Goal: Task Accomplishment & Management: Manage account settings

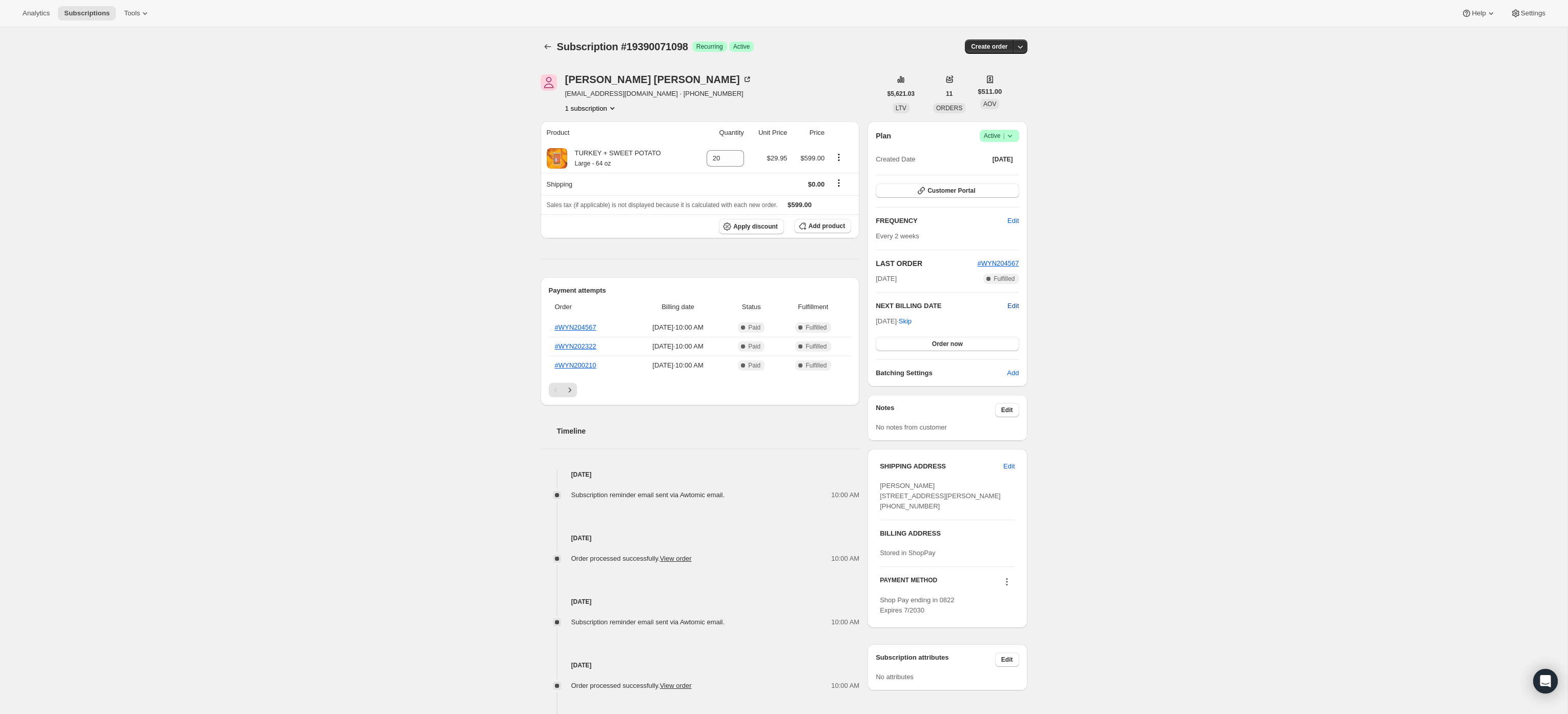
click at [1017, 305] on span "Edit" at bounding box center [1013, 306] width 12 height 10
click at [934, 320] on input "[DATE]" at bounding box center [947, 324] width 143 height 18
click at [929, 321] on input "[DATE]" at bounding box center [947, 323] width 143 height 18
click at [939, 321] on input "[DATE]" at bounding box center [947, 323] width 143 height 18
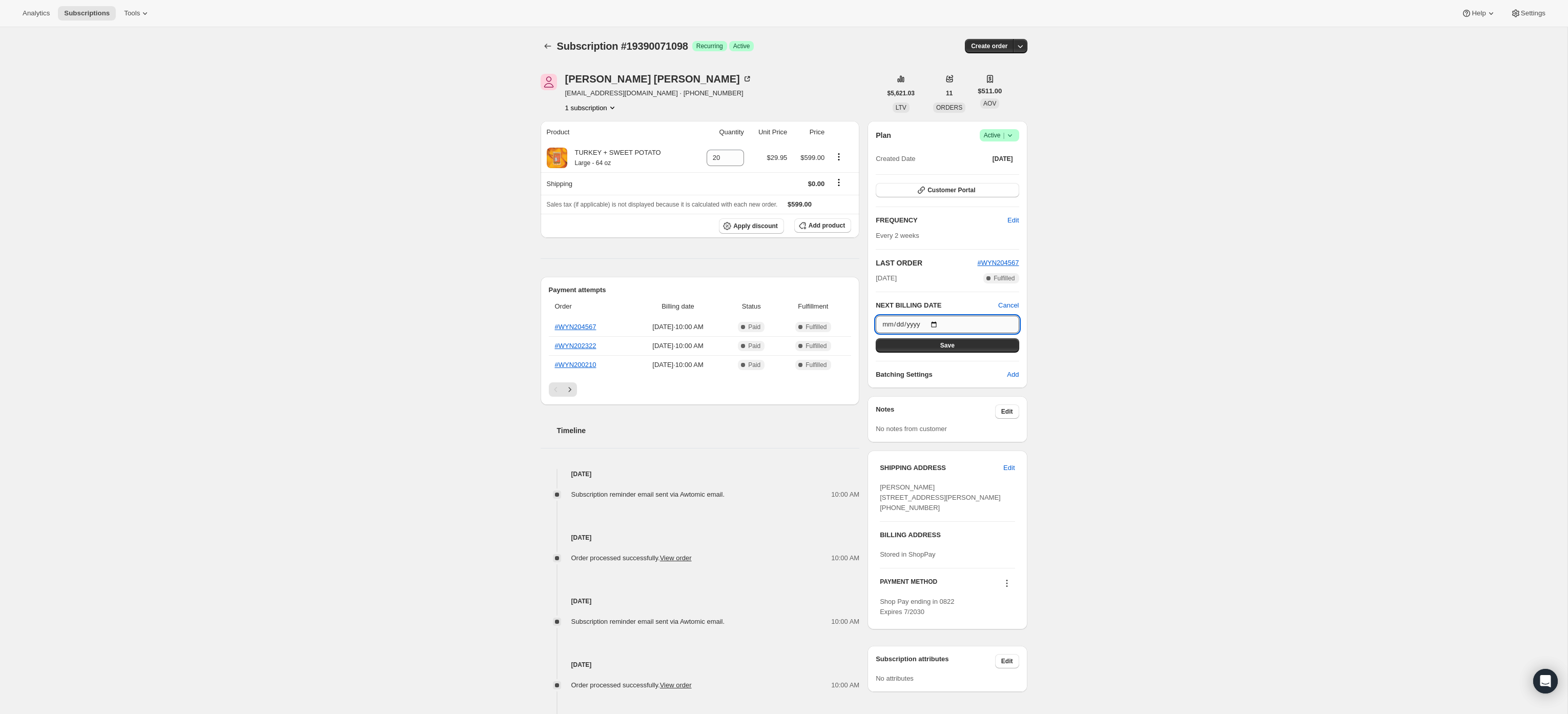
click at [937, 328] on input "[DATE]" at bounding box center [947, 324] width 143 height 18
click at [938, 326] on input "[DATE]" at bounding box center [947, 324] width 143 height 18
click at [940, 326] on input "[DATE]" at bounding box center [947, 324] width 143 height 18
type input "[DATE]"
click at [937, 321] on input "[DATE]" at bounding box center [947, 324] width 143 height 18
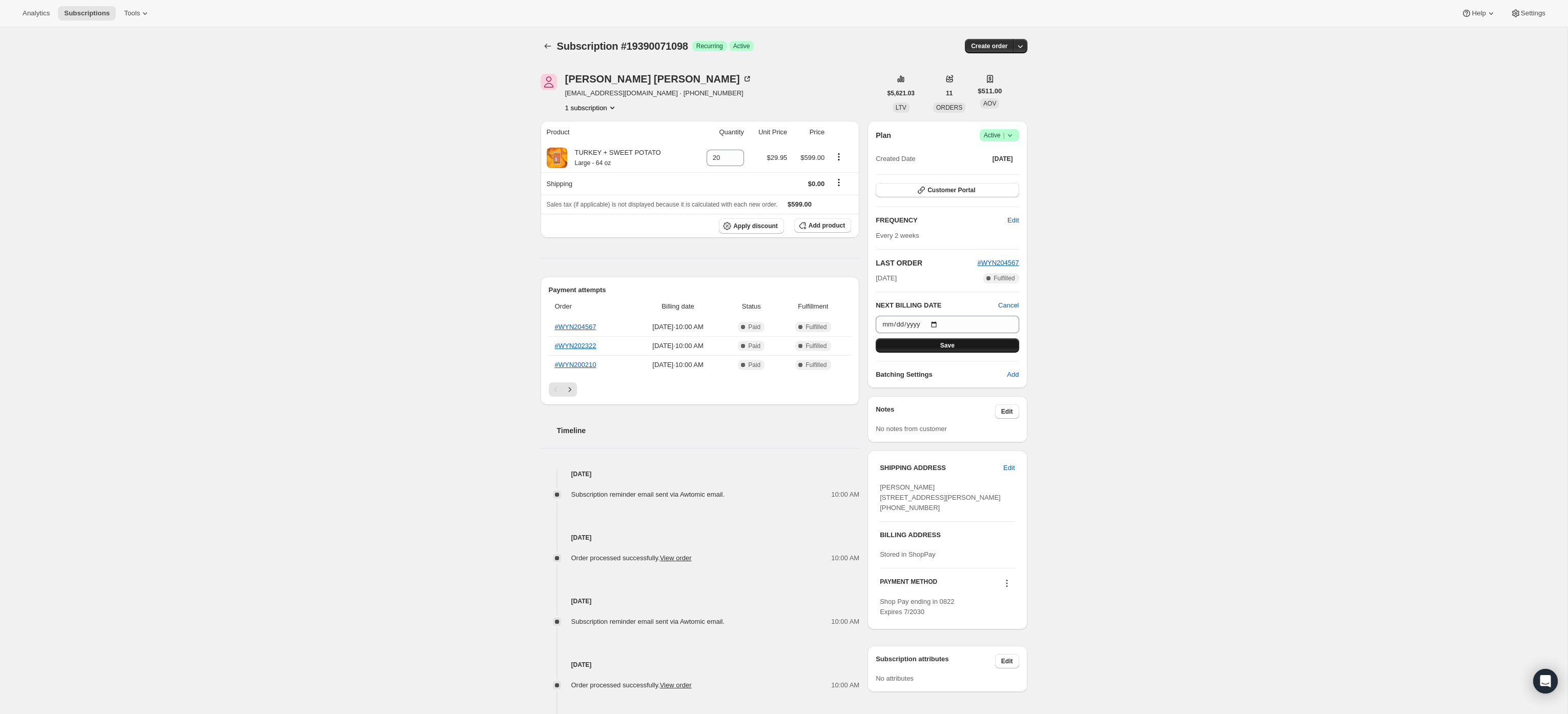
click at [959, 349] on button "Save" at bounding box center [947, 346] width 143 height 15
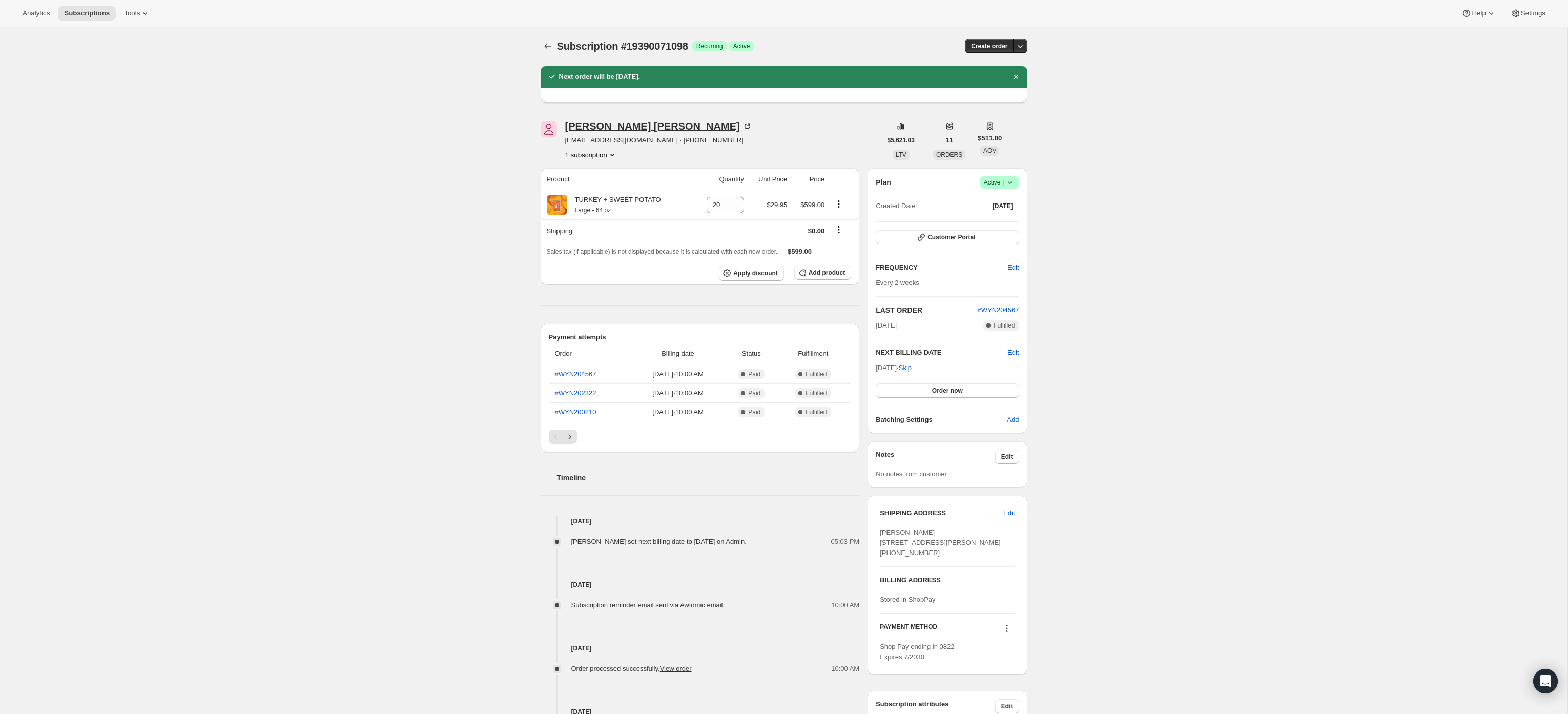
click at [596, 129] on div "[PERSON_NAME]" at bounding box center [659, 126] width 187 height 10
